Goal: Find contact information: Find contact information

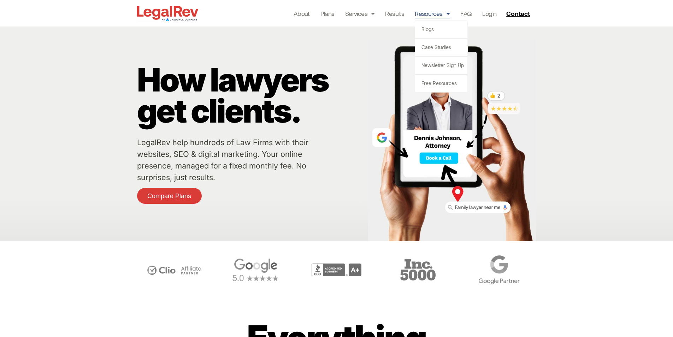
click at [442, 15] on link "Resources" at bounding box center [432, 13] width 35 height 10
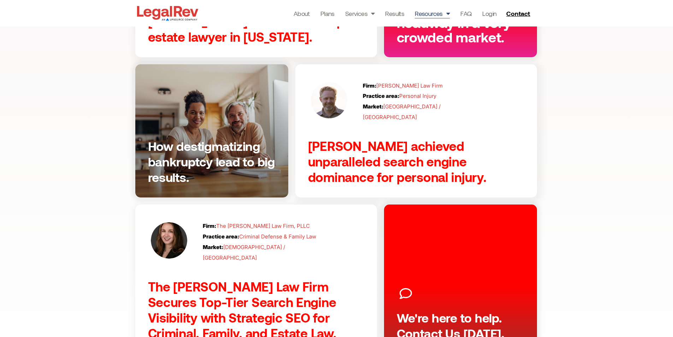
scroll to position [530, 0]
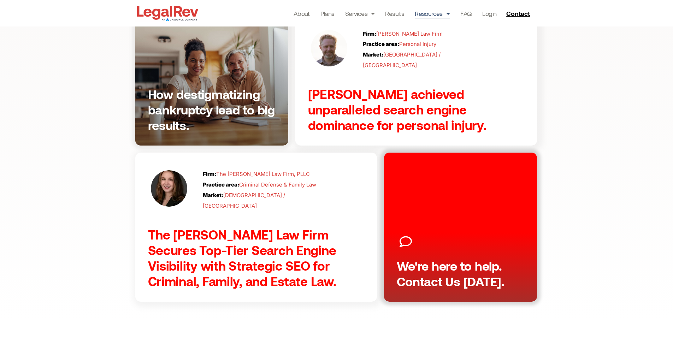
click at [504, 190] on link "We're here to help. Contact Us Today." at bounding box center [460, 227] width 153 height 149
